Goal: Task Accomplishment & Management: Use online tool/utility

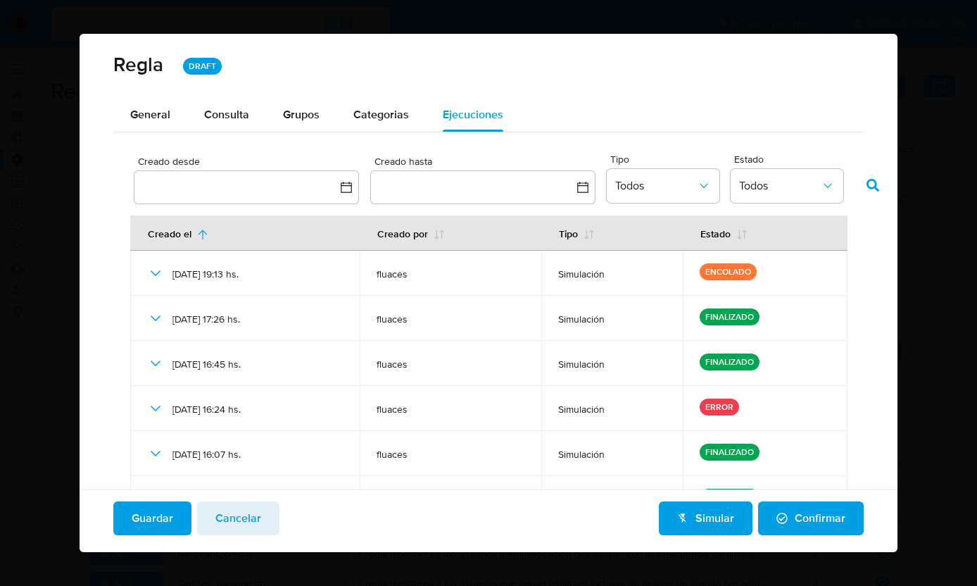
click at [462, 150] on div "Creado desde Creado hasta Tipo Todos Estado Todos Creado el Creado por Tipo Est…" at bounding box center [488, 422] width 751 height 580
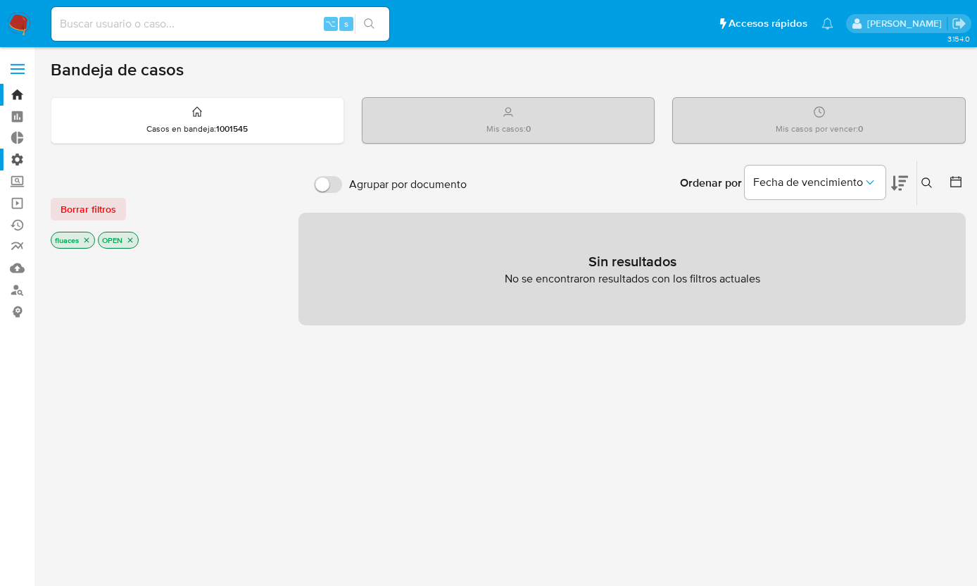
click at [23, 165] on label "Administración" at bounding box center [84, 160] width 168 height 22
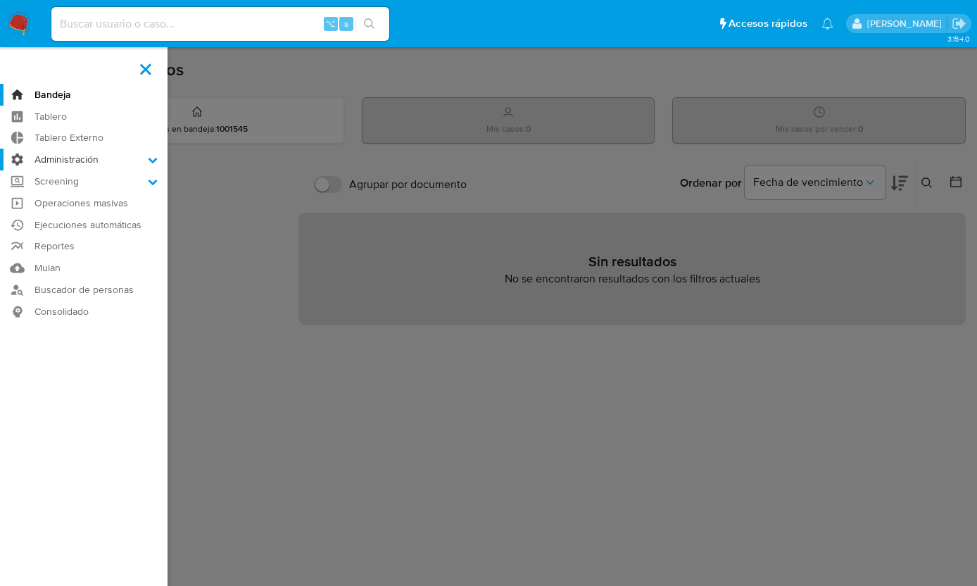
click at [0, 0] on input "Administración" at bounding box center [0, 0] width 0 height 0
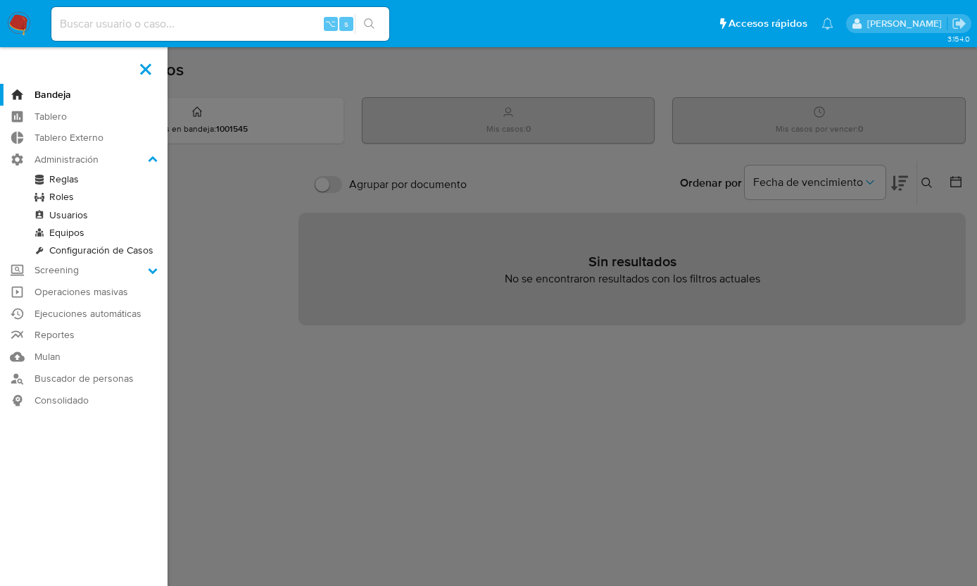
click at [60, 176] on link "Reglas" at bounding box center [84, 179] width 168 height 18
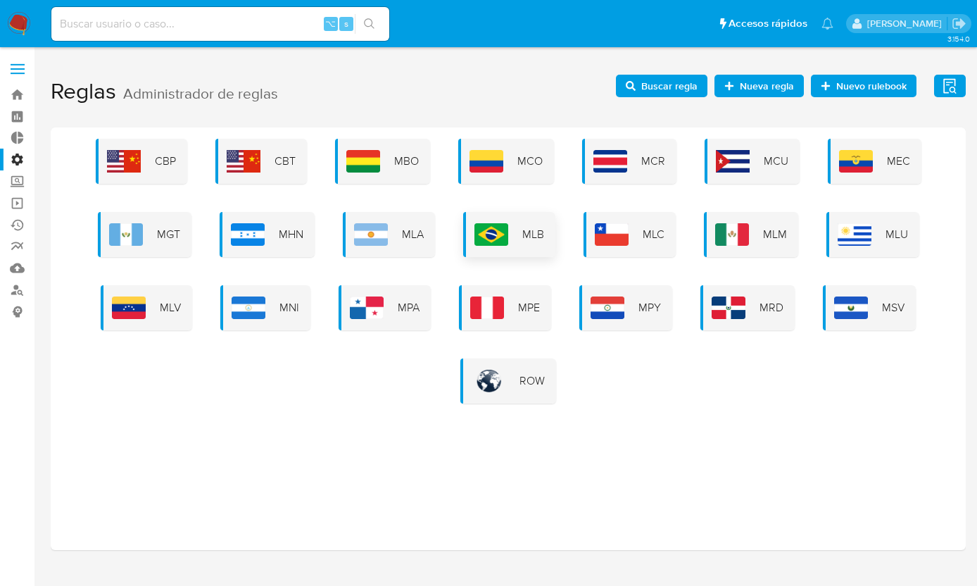
click at [495, 243] on img at bounding box center [491, 234] width 34 height 23
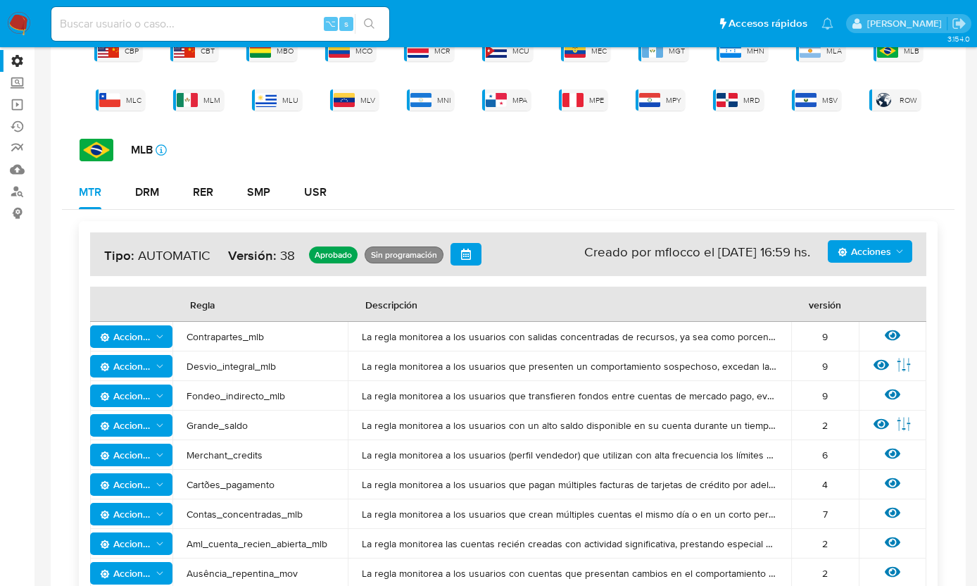
scroll to position [106, 0]
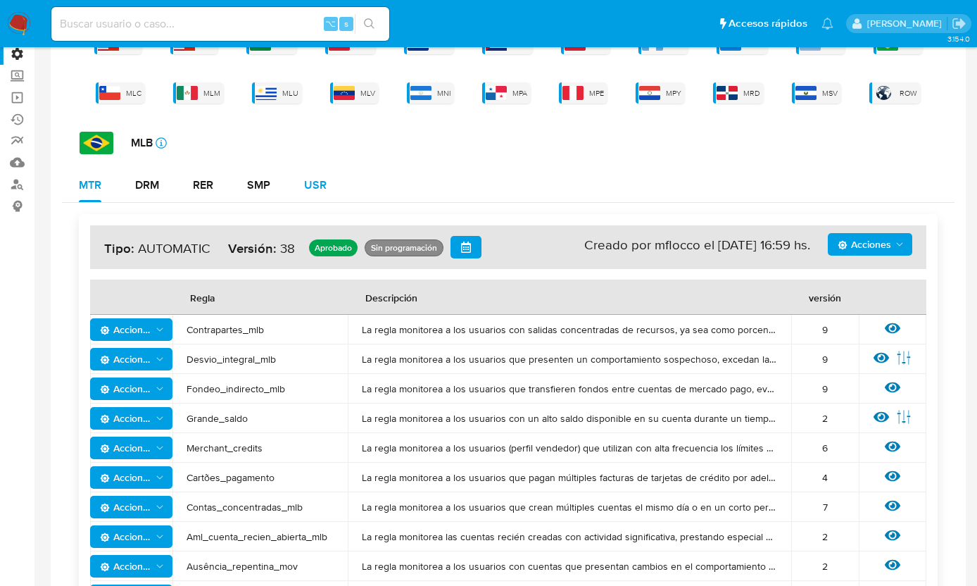
click at [310, 191] on div "USR" at bounding box center [315, 184] width 23 height 11
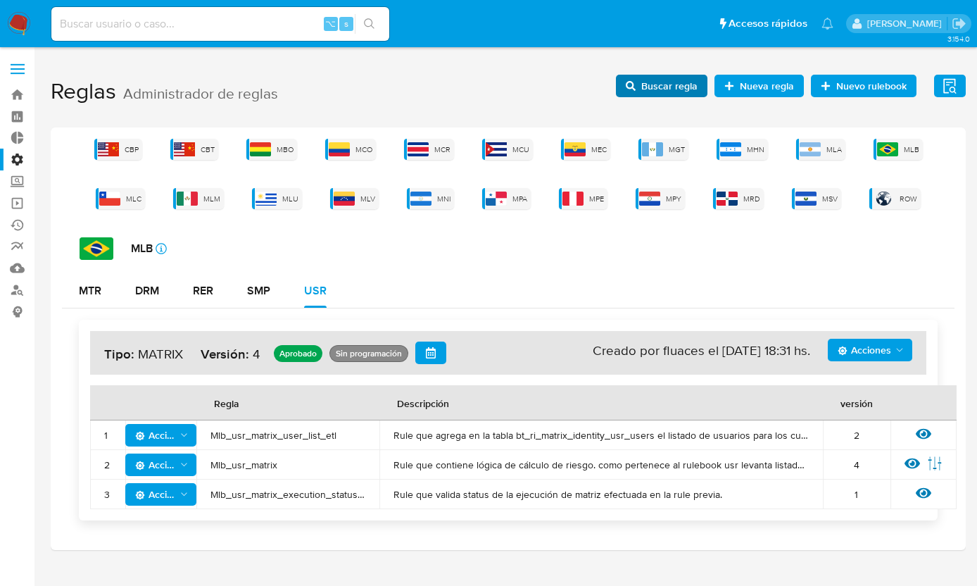
click at [669, 84] on span "Buscar regla" at bounding box center [669, 86] width 56 height 23
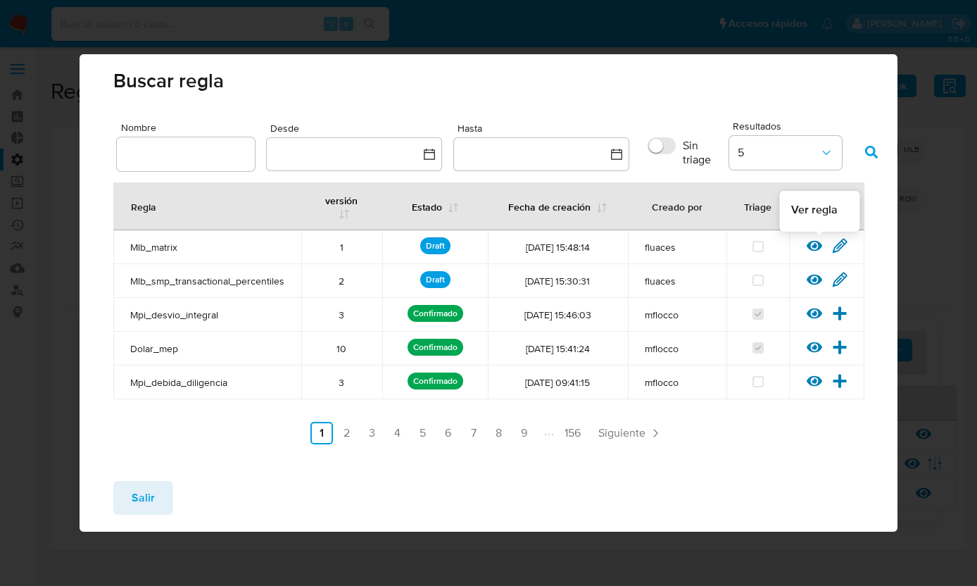
click at [814, 245] on icon at bounding box center [814, 246] width 15 height 11
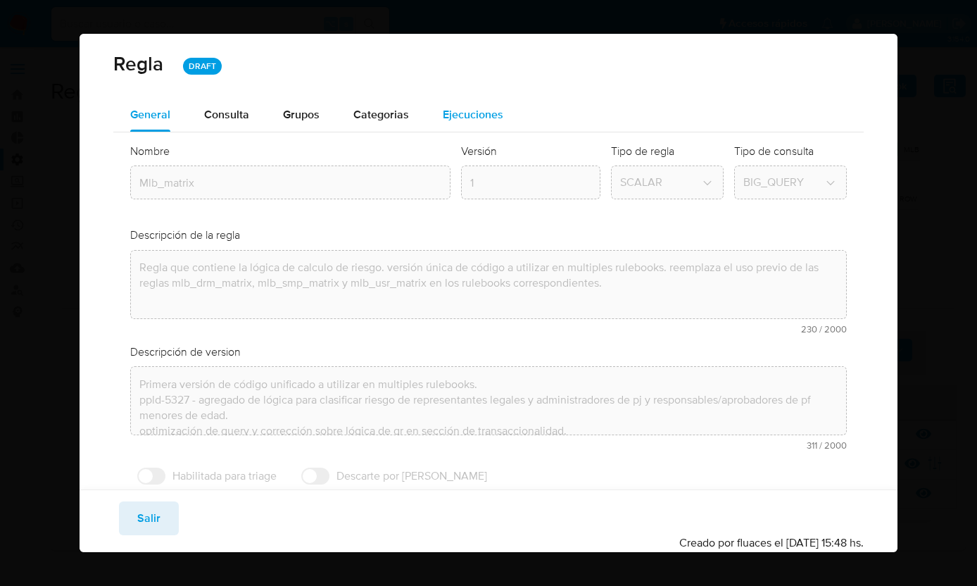
click at [470, 115] on span "Ejecuciones" at bounding box center [473, 114] width 61 height 16
